Goal: Check status

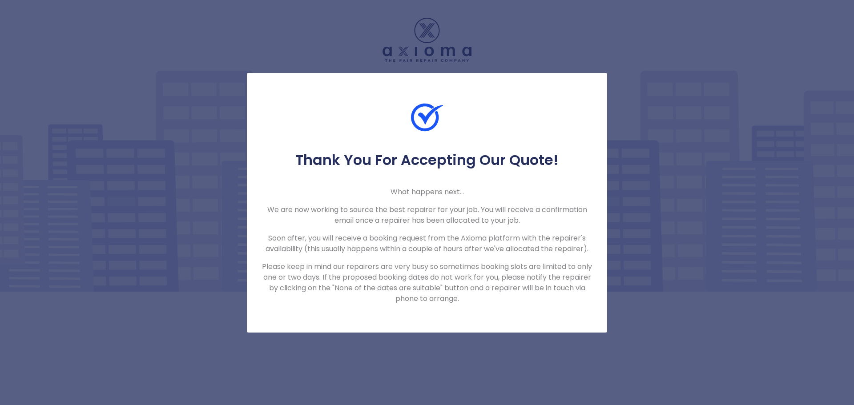
click at [651, 220] on div "Thank You For Accepting Our Quote! What happens next... We are now working to s…" at bounding box center [427, 202] width 854 height 405
click at [449, 168] on h5 "Thank You For Accepting Our Quote!" at bounding box center [427, 160] width 332 height 18
